Goal: Task Accomplishment & Management: Manage account settings

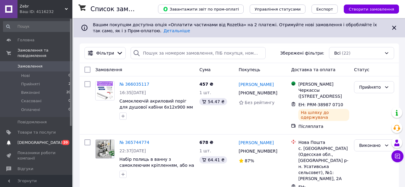
click at [40, 140] on span "[DEMOGRAPHIC_DATA]" at bounding box center [36, 142] width 38 height 5
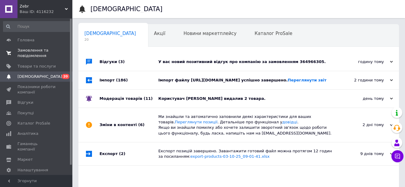
click at [31, 54] on span "Замовлення та повідомлення" at bounding box center [36, 53] width 38 height 11
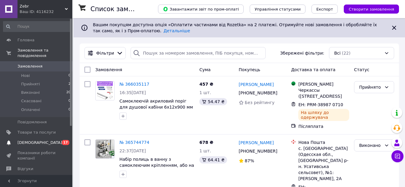
click at [36, 140] on span "[DEMOGRAPHIC_DATA]" at bounding box center [39, 142] width 45 height 5
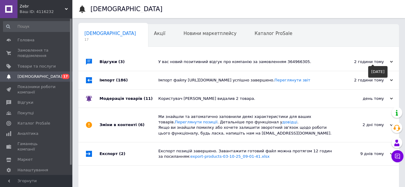
click at [390, 60] on div "2 години тому" at bounding box center [362, 61] width 60 height 5
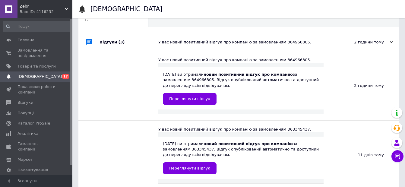
scroll to position [30, 0]
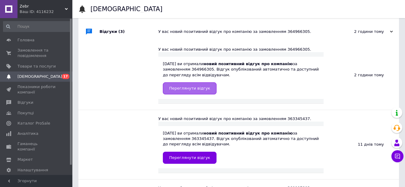
click at [181, 87] on span "Переглянути відгук" at bounding box center [189, 88] width 41 height 5
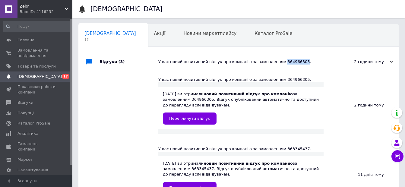
drag, startPoint x: 272, startPoint y: 61, endPoint x: 291, endPoint y: 64, distance: 18.9
click at [291, 64] on div "У вас новий позитивний відгук про компанію за замовленням 364966305." at bounding box center [245, 61] width 174 height 5
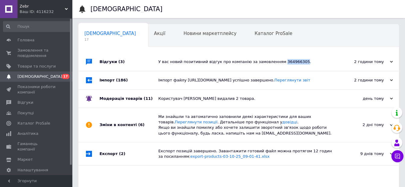
copy div "364966305"
click at [45, 56] on span "Замовлення та повідомлення" at bounding box center [36, 53] width 38 height 11
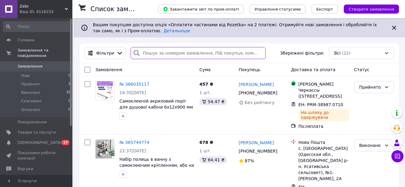
click at [150, 53] on input "search" at bounding box center [198, 53] width 135 height 12
paste input "364966305"
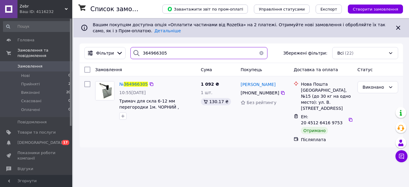
type input "364966305"
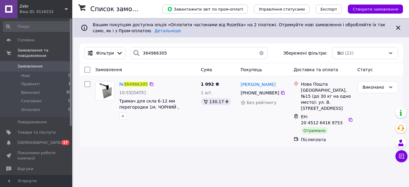
click at [183, 84] on div "№ 364966305" at bounding box center [158, 83] width 78 height 7
click at [130, 84] on span "364966305" at bounding box center [136, 84] width 24 height 5
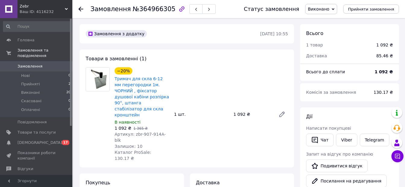
click at [243, 76] on div "−20% Тримач для скла 6-12 мм перегородки 1м. ЧОРНИЙ , фіксатор душової кабіни р…" at bounding box center [201, 114] width 178 height 96
drag, startPoint x: 26, startPoint y: 61, endPoint x: 64, endPoint y: 0, distance: 71.4
click at [26, 64] on span "Замовлення" at bounding box center [29, 66] width 25 height 5
